Goal: Find specific page/section: Find specific page/section

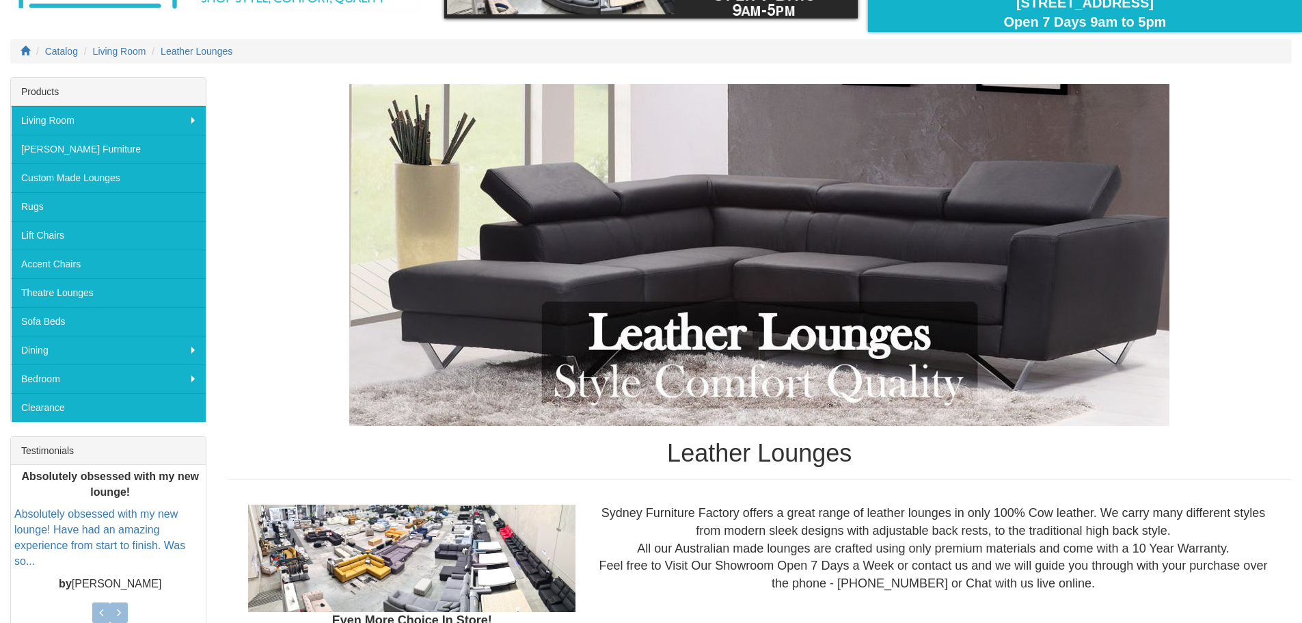
scroll to position [205, 0]
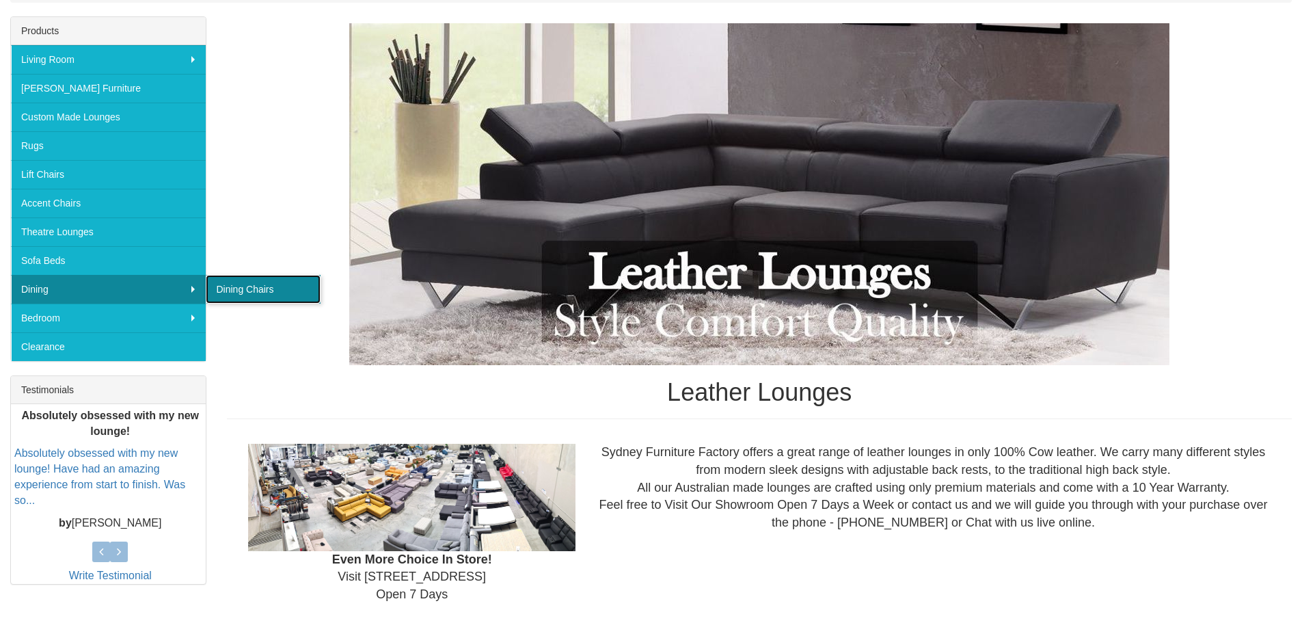
click at [240, 291] on link "Dining Chairs" at bounding box center [263, 289] width 115 height 29
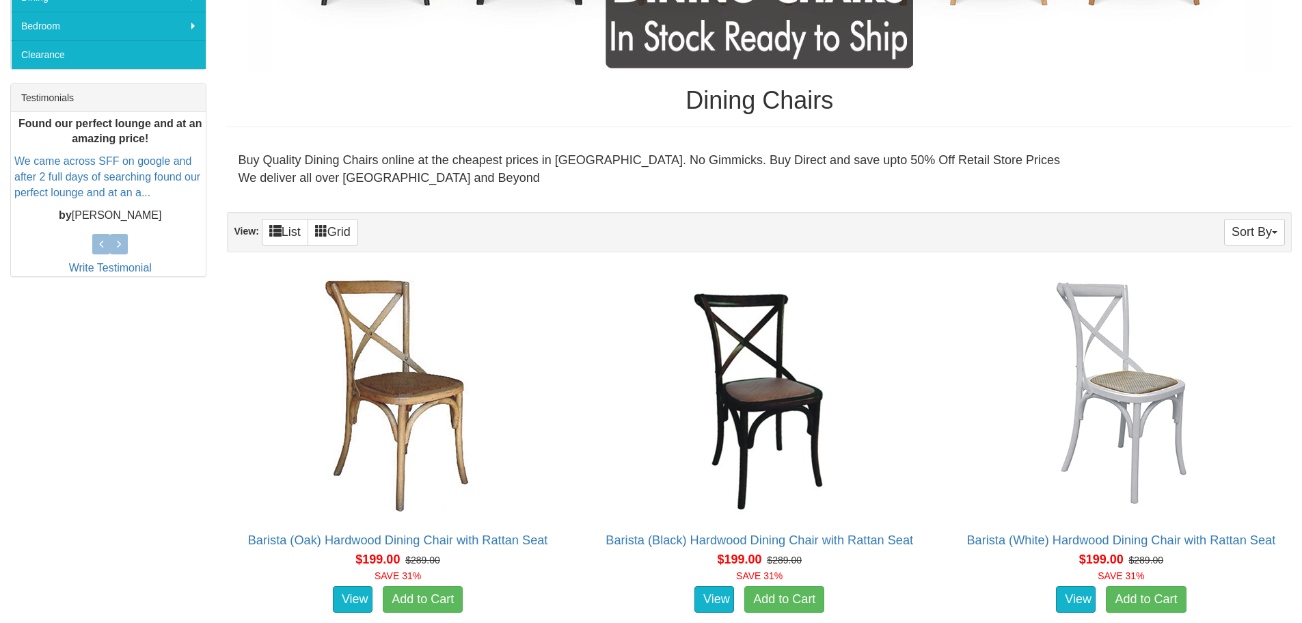
scroll to position [479, 0]
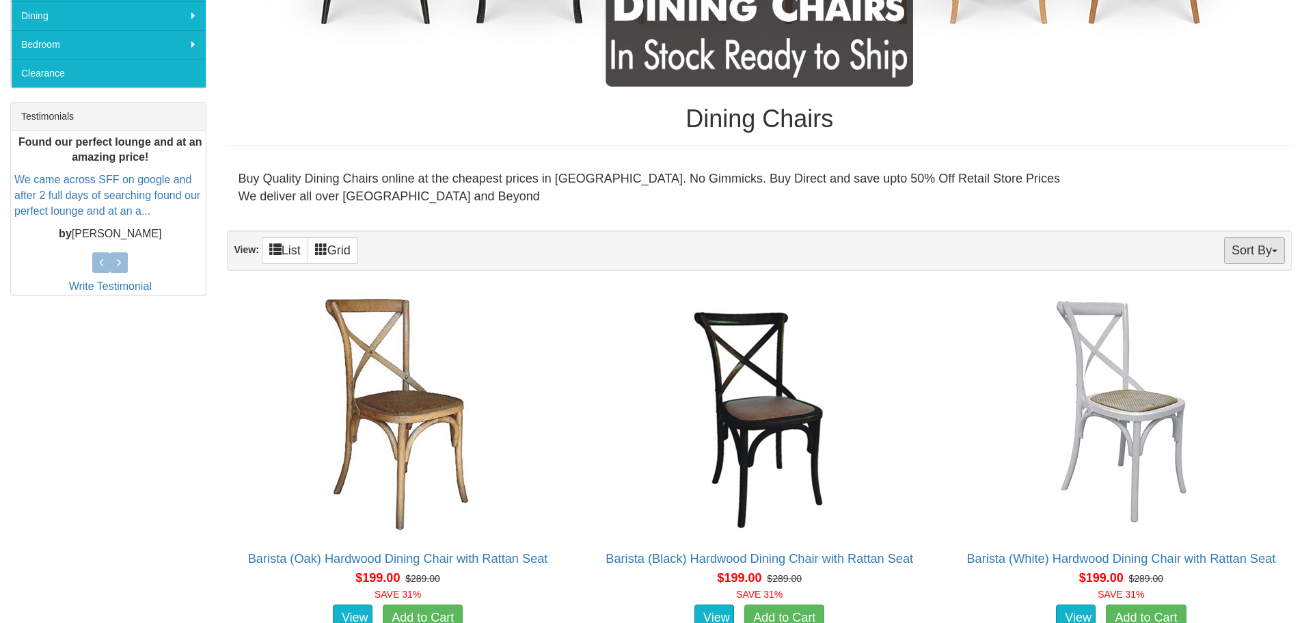
click at [1244, 245] on button "Sort By" at bounding box center [1254, 250] width 61 height 27
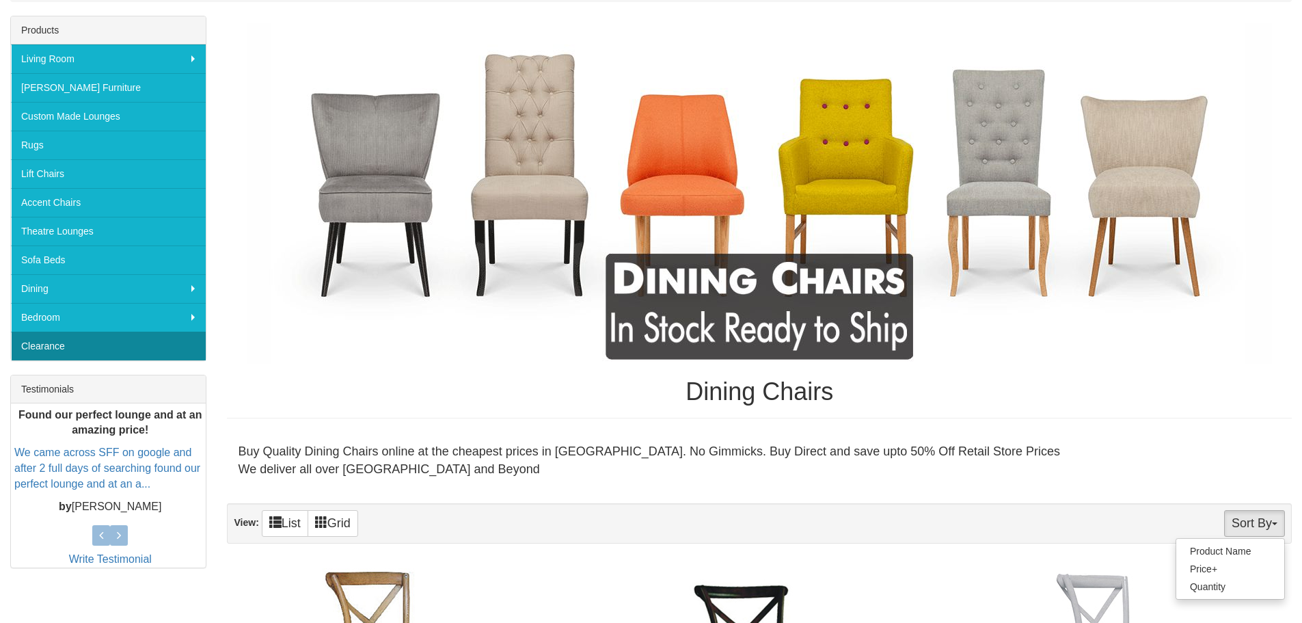
scroll to position [205, 0]
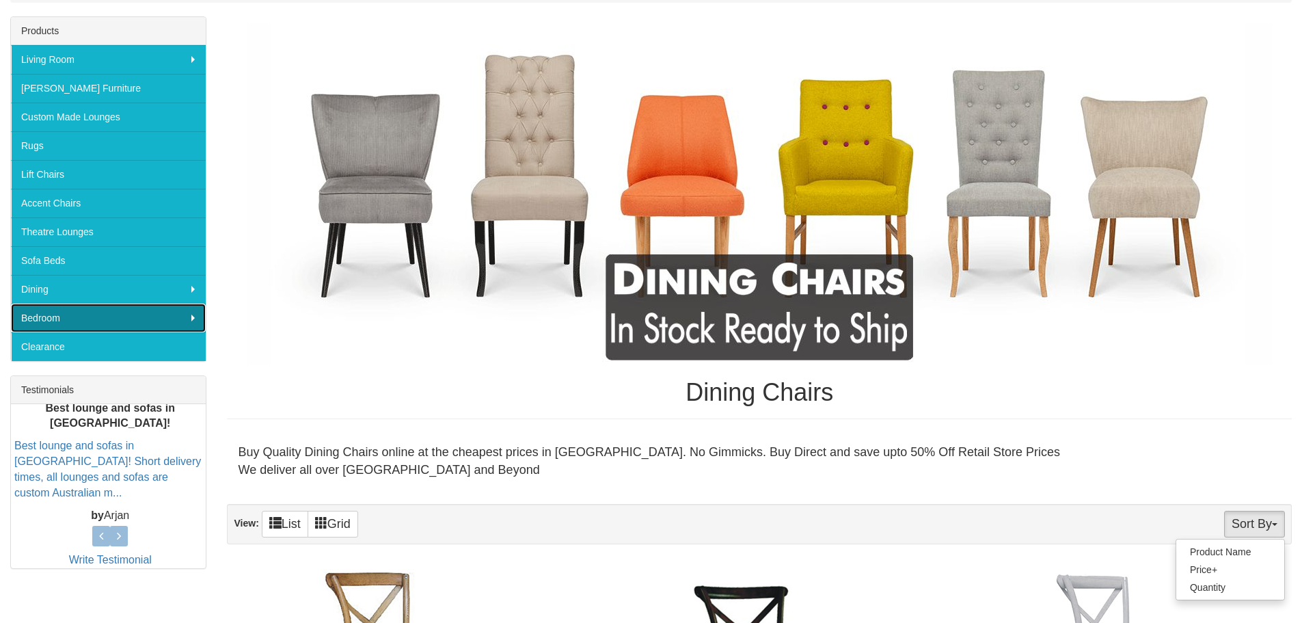
click at [150, 312] on link "Bedroom" at bounding box center [108, 318] width 195 height 29
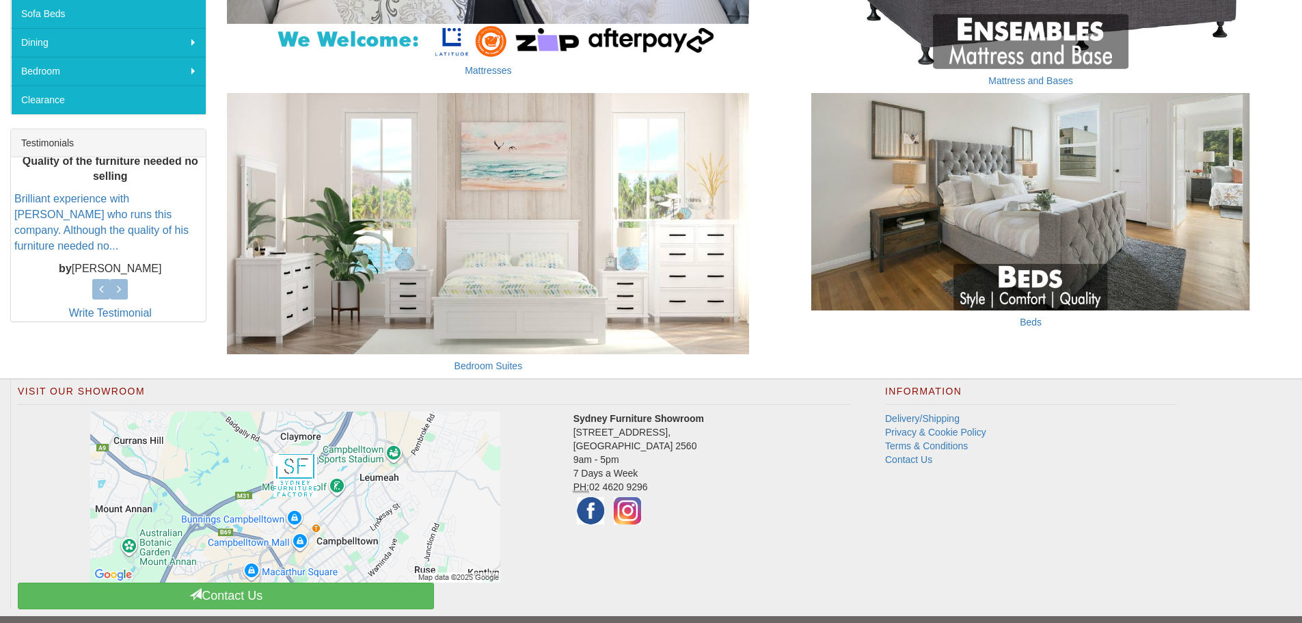
scroll to position [481, 0]
